Goal: Task Accomplishment & Management: Complete application form

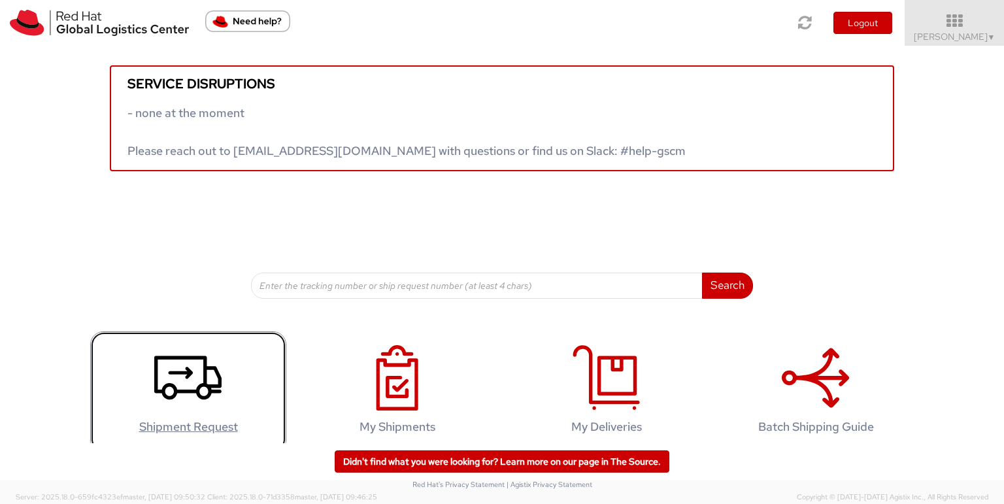
click at [142, 422] on h4 "Shipment Request" at bounding box center [188, 426] width 169 height 13
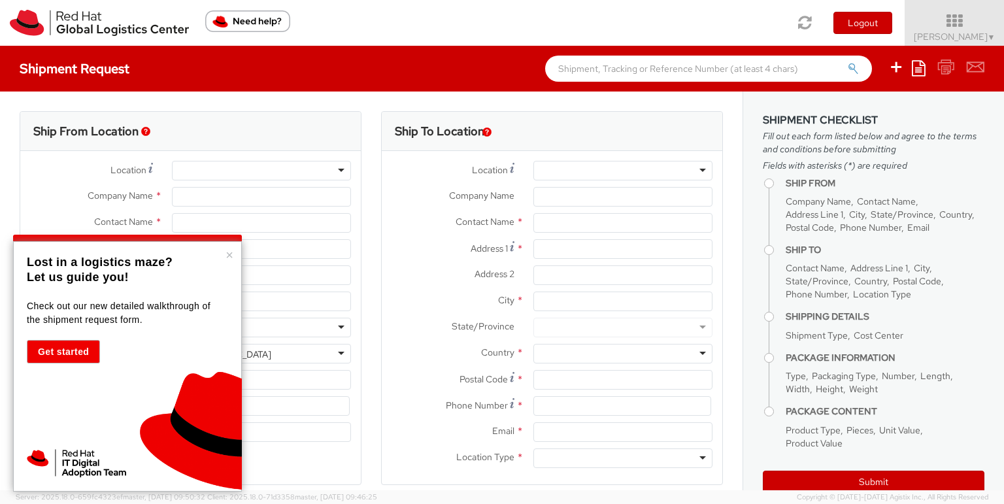
select select
select select "878"
type input "Red Hat Limited"
type input "[PERSON_NAME]"
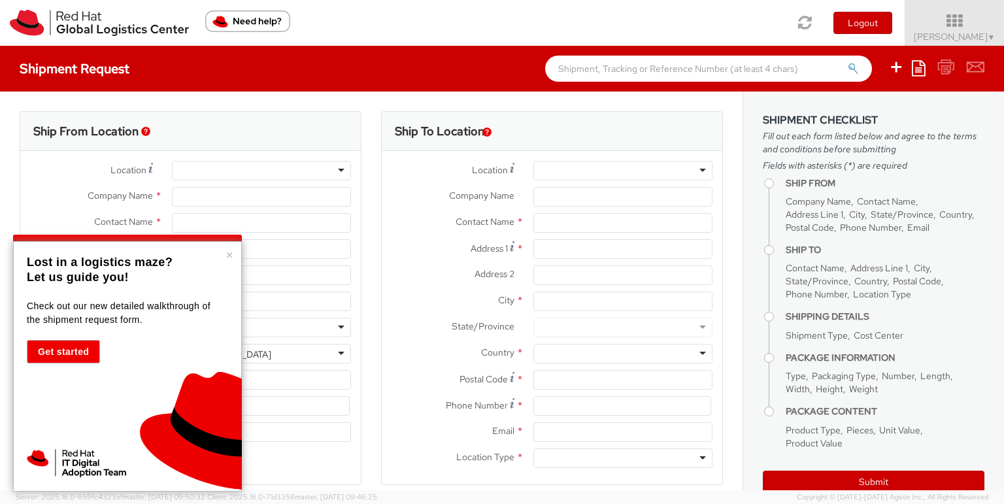
type input "6700 Cork Airport Business Park"
type input "Kinsale Rd"
type input "CORK"
type input "T12 XR60"
type input "353 21 2303400"
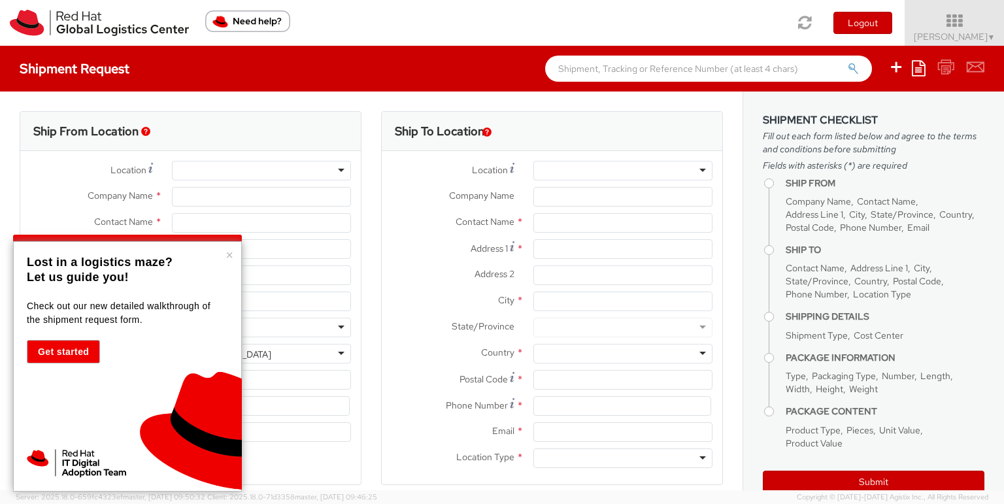
type input "ocostell@redhat.com"
select select "CM"
select select "KGS"
click at [227, 251] on button "×" at bounding box center [229, 254] width 8 height 13
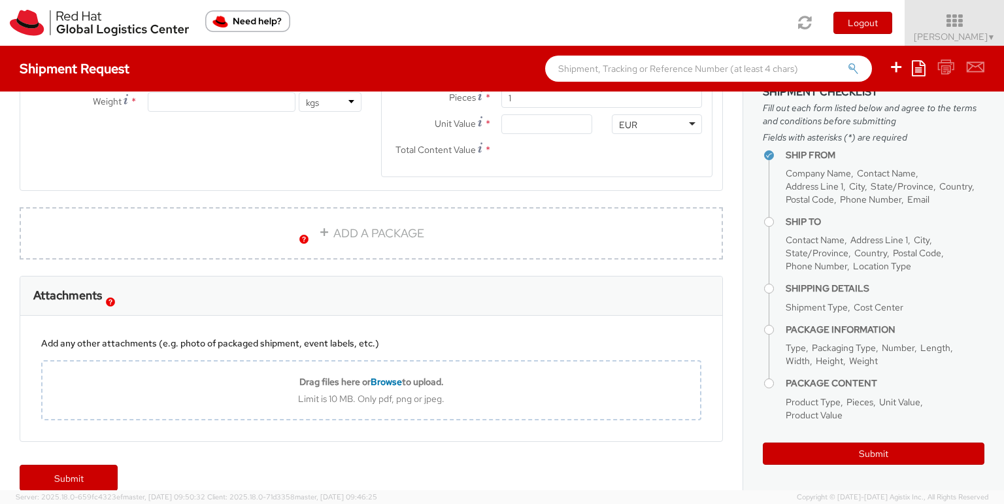
scroll to position [824, 0]
